Goal: Navigation & Orientation: Find specific page/section

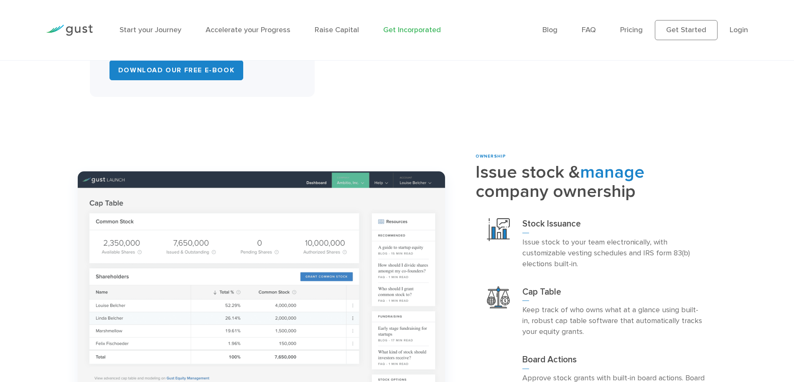
scroll to position [776, 0]
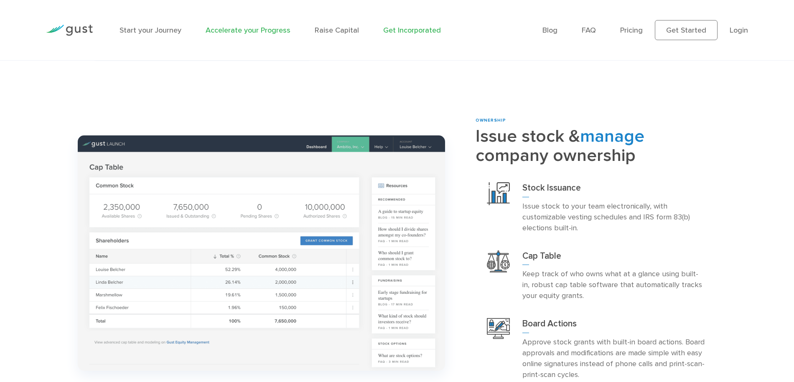
click at [268, 31] on link "Accelerate your Progress" at bounding box center [248, 30] width 85 height 9
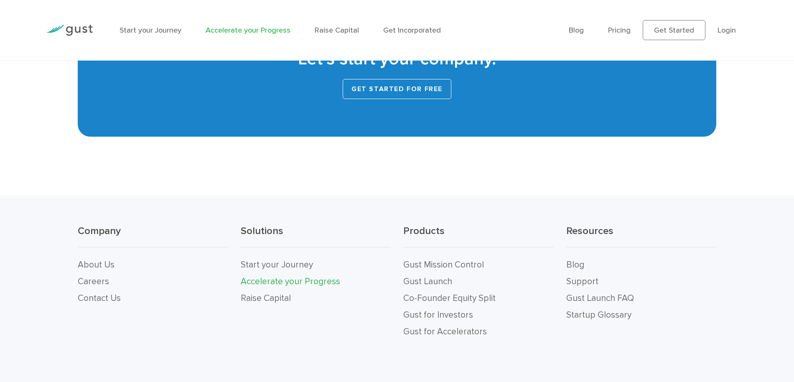
scroll to position [1803, 0]
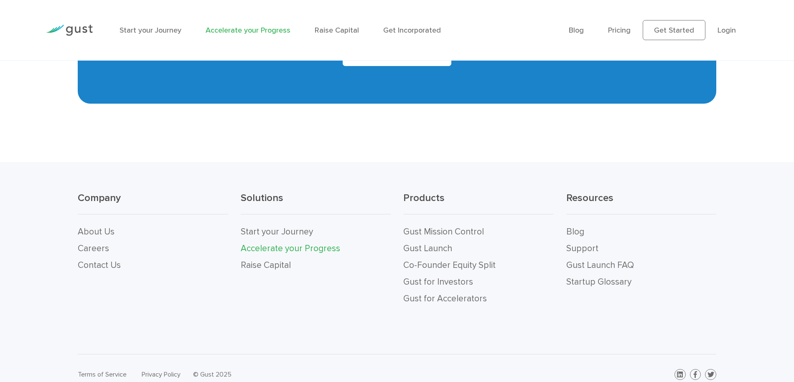
click at [264, 251] on link "Accelerate your Progress" at bounding box center [290, 248] width 99 height 10
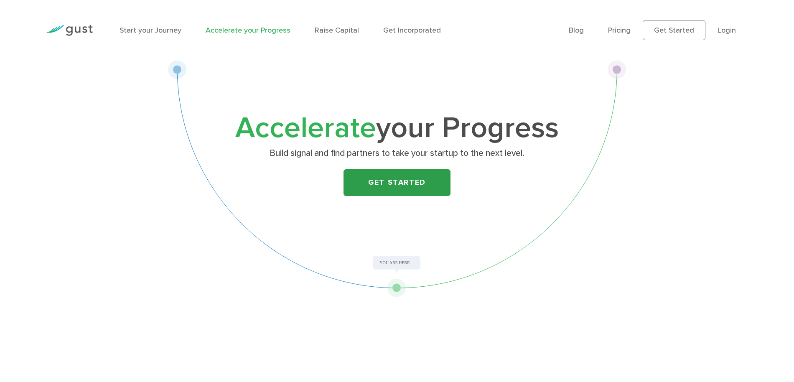
click at [392, 185] on link "Get Started" at bounding box center [396, 182] width 107 height 27
click at [420, 29] on link "Get Incorporated" at bounding box center [412, 30] width 58 height 9
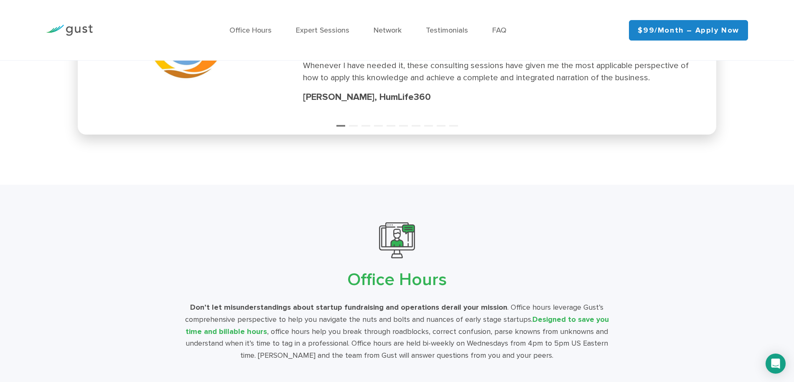
scroll to position [1352, 0]
